Goal: Task Accomplishment & Management: Use online tool/utility

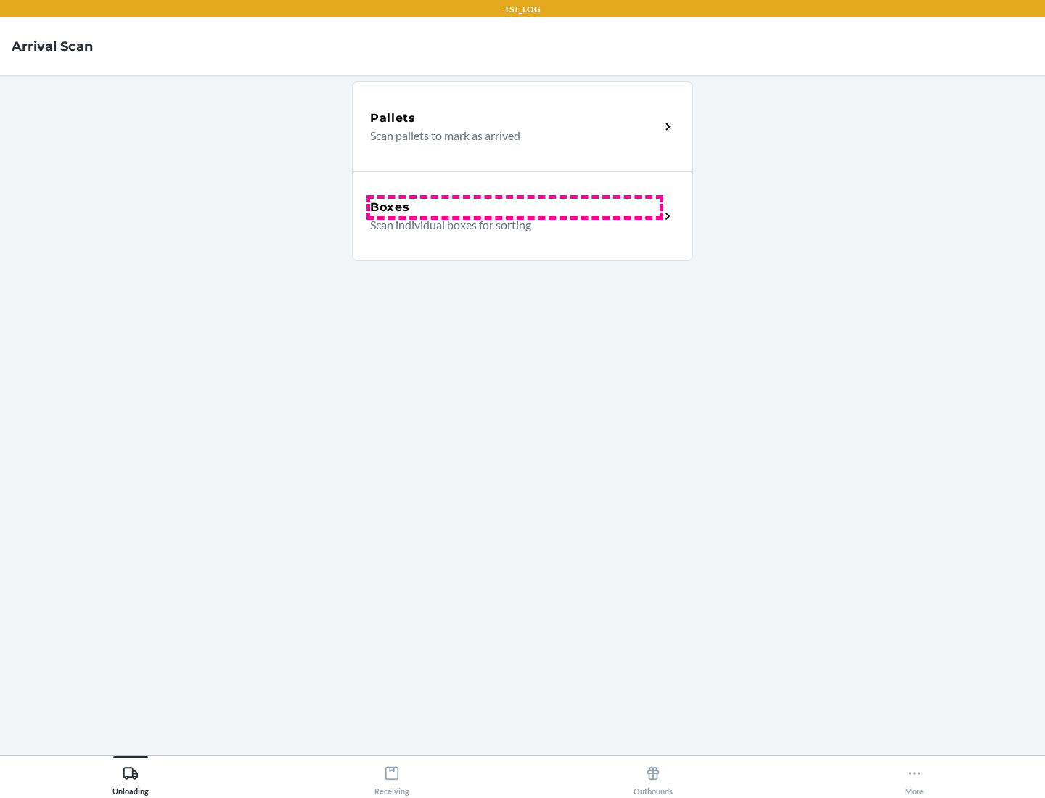
click at [515, 208] on div "Boxes" at bounding box center [515, 207] width 290 height 17
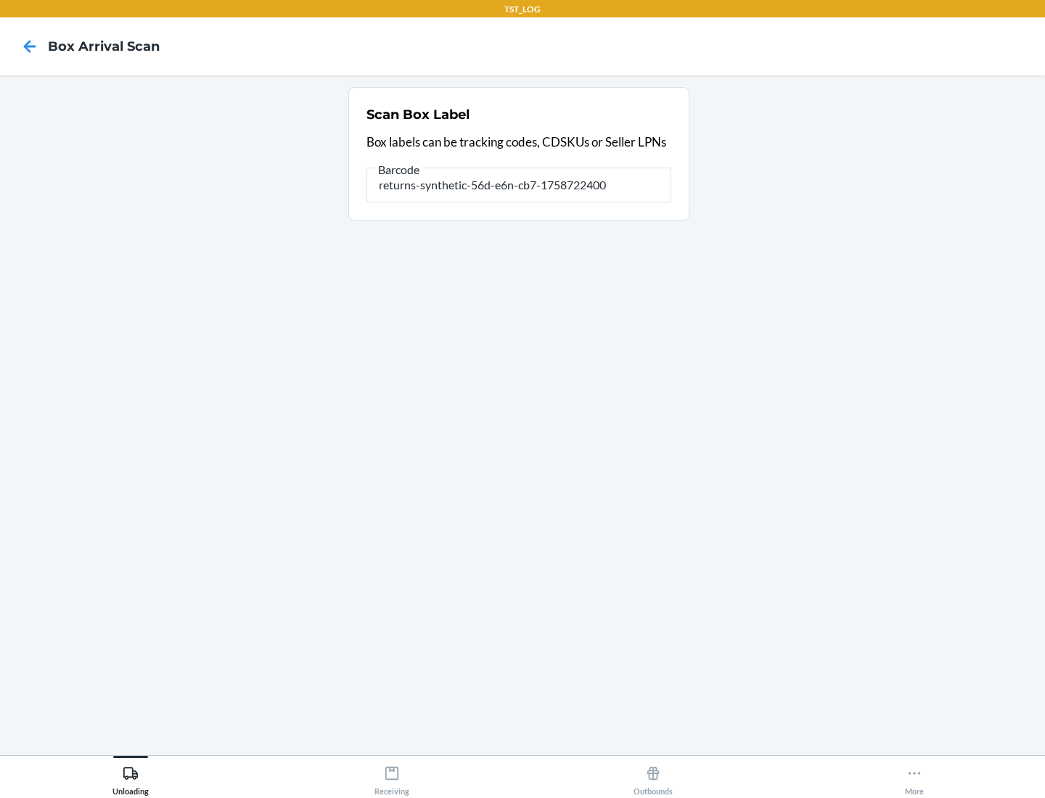
type input "returns-synthetic-56d-e6n-cb7-1758722400"
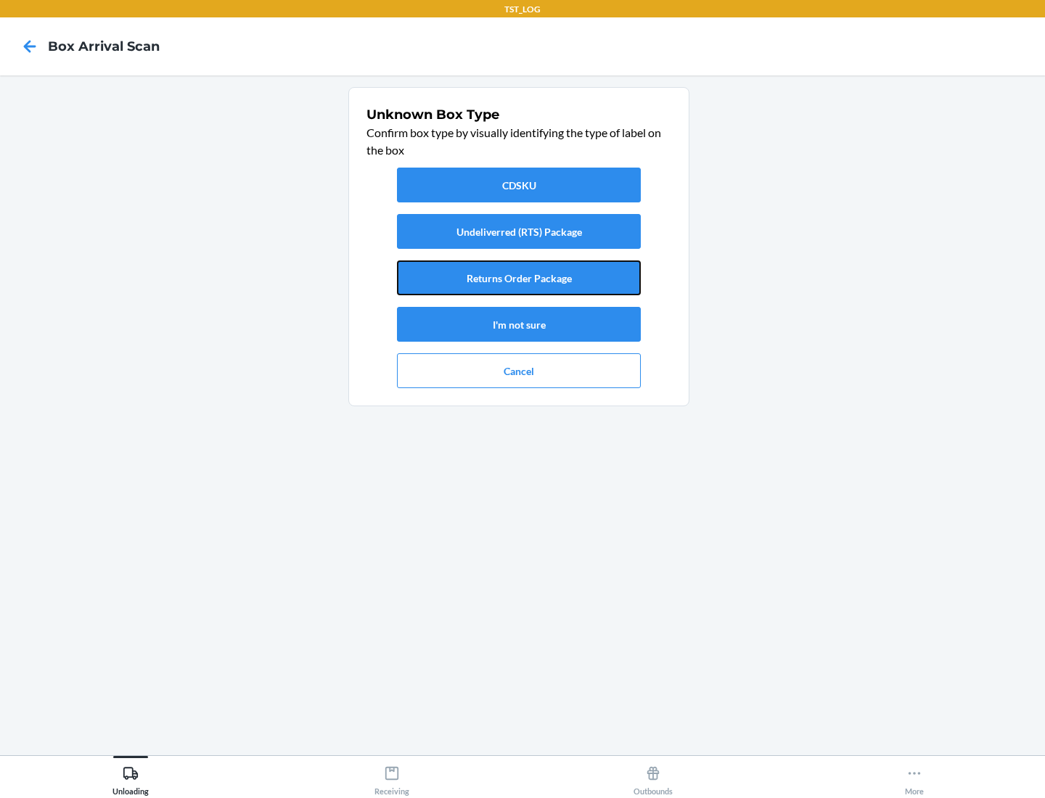
click at [519, 278] on button "Returns Order Package" at bounding box center [519, 278] width 244 height 35
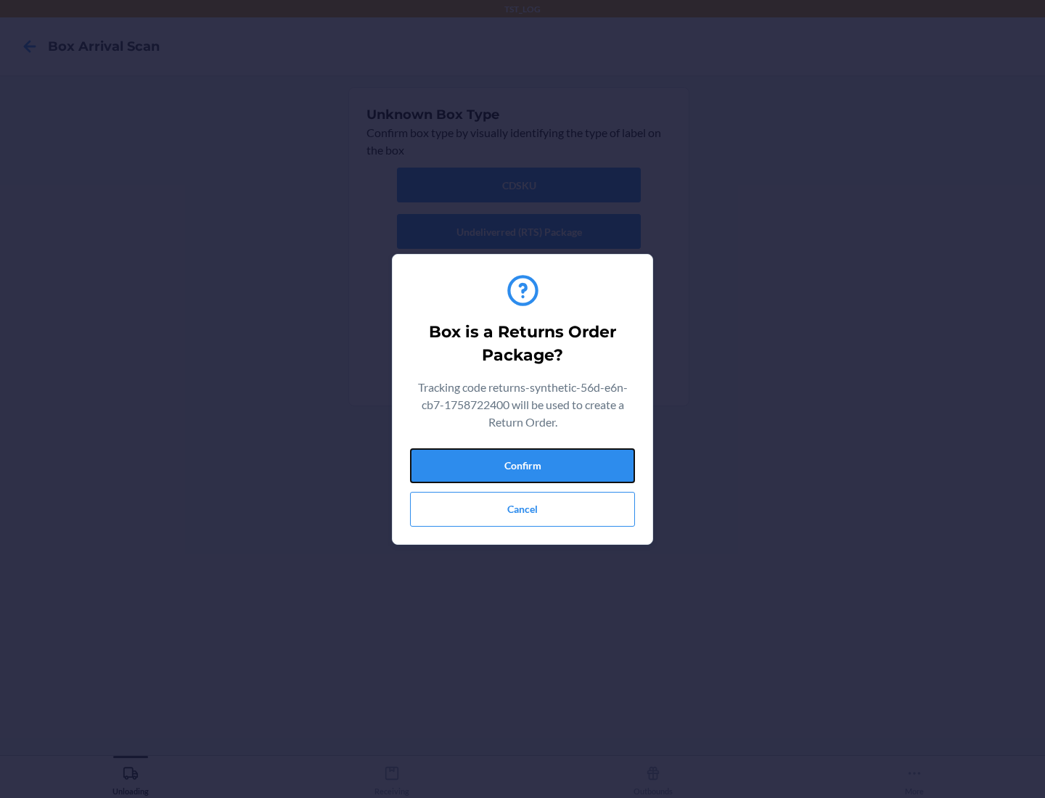
click at [523, 465] on button "Confirm" at bounding box center [522, 466] width 225 height 35
